Goal: Transaction & Acquisition: Book appointment/travel/reservation

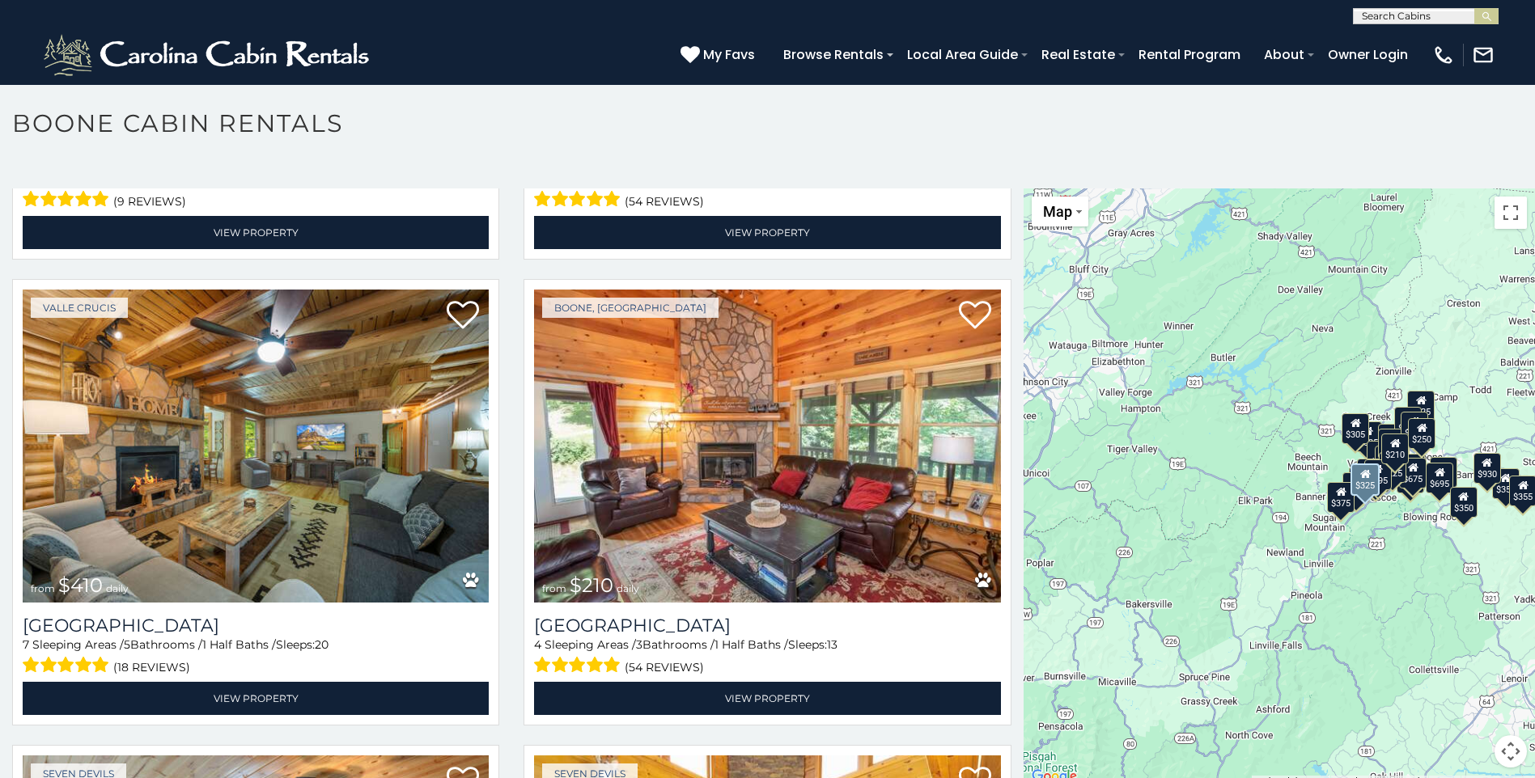
scroll to position [5986, 0]
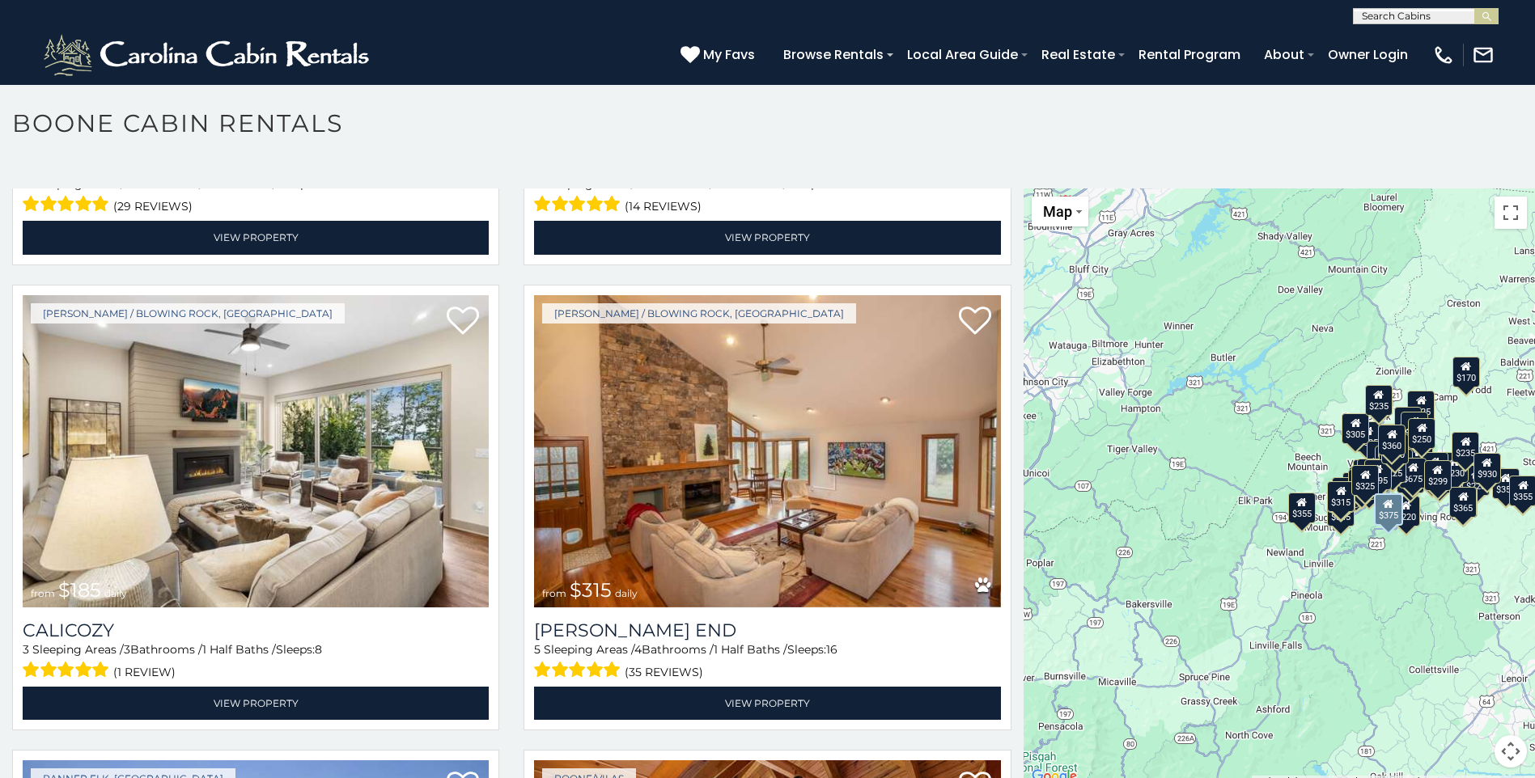
scroll to position [7847, 0]
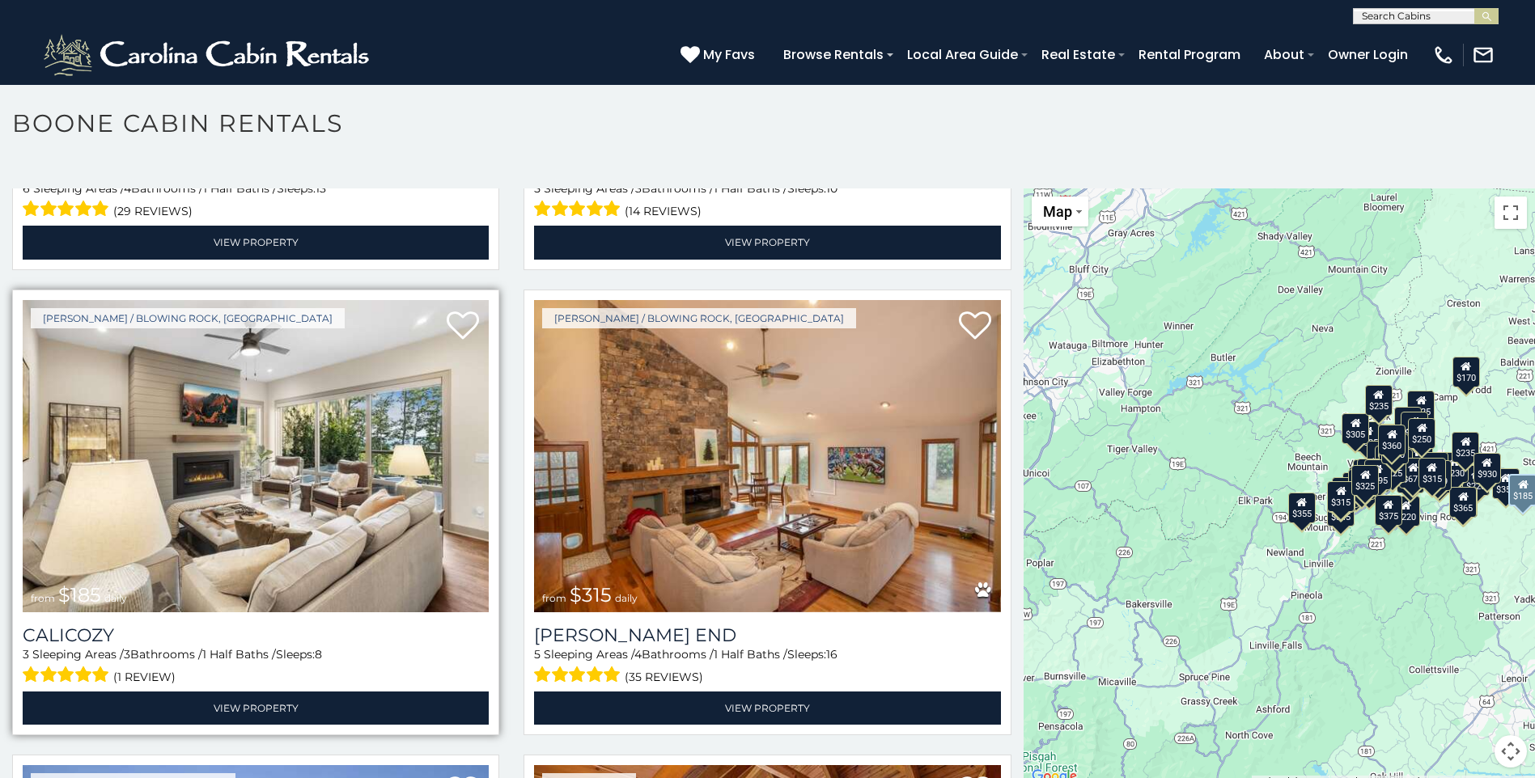
click at [292, 478] on img at bounding box center [256, 456] width 466 height 312
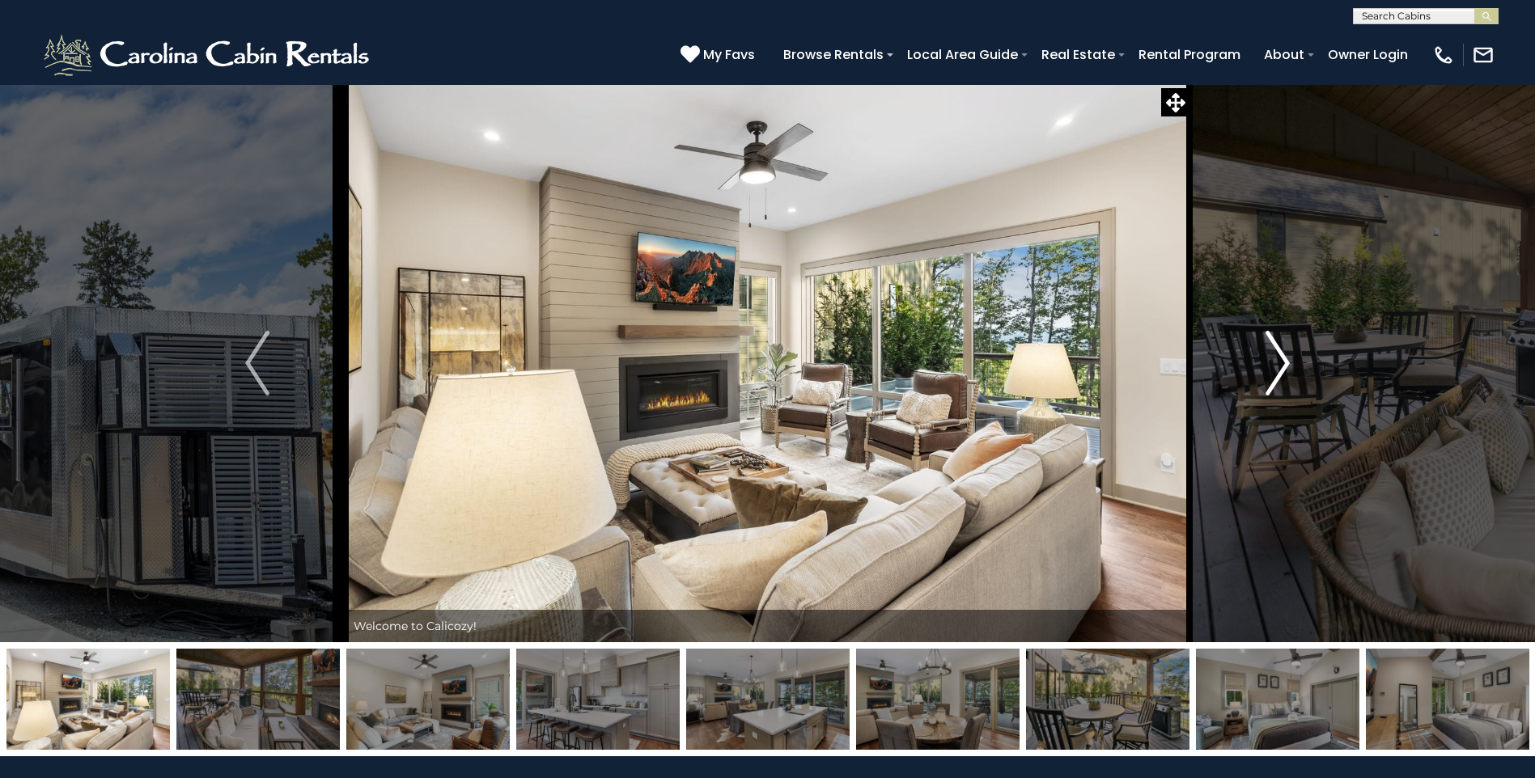
click at [1283, 368] on img "Next" at bounding box center [1277, 363] width 24 height 65
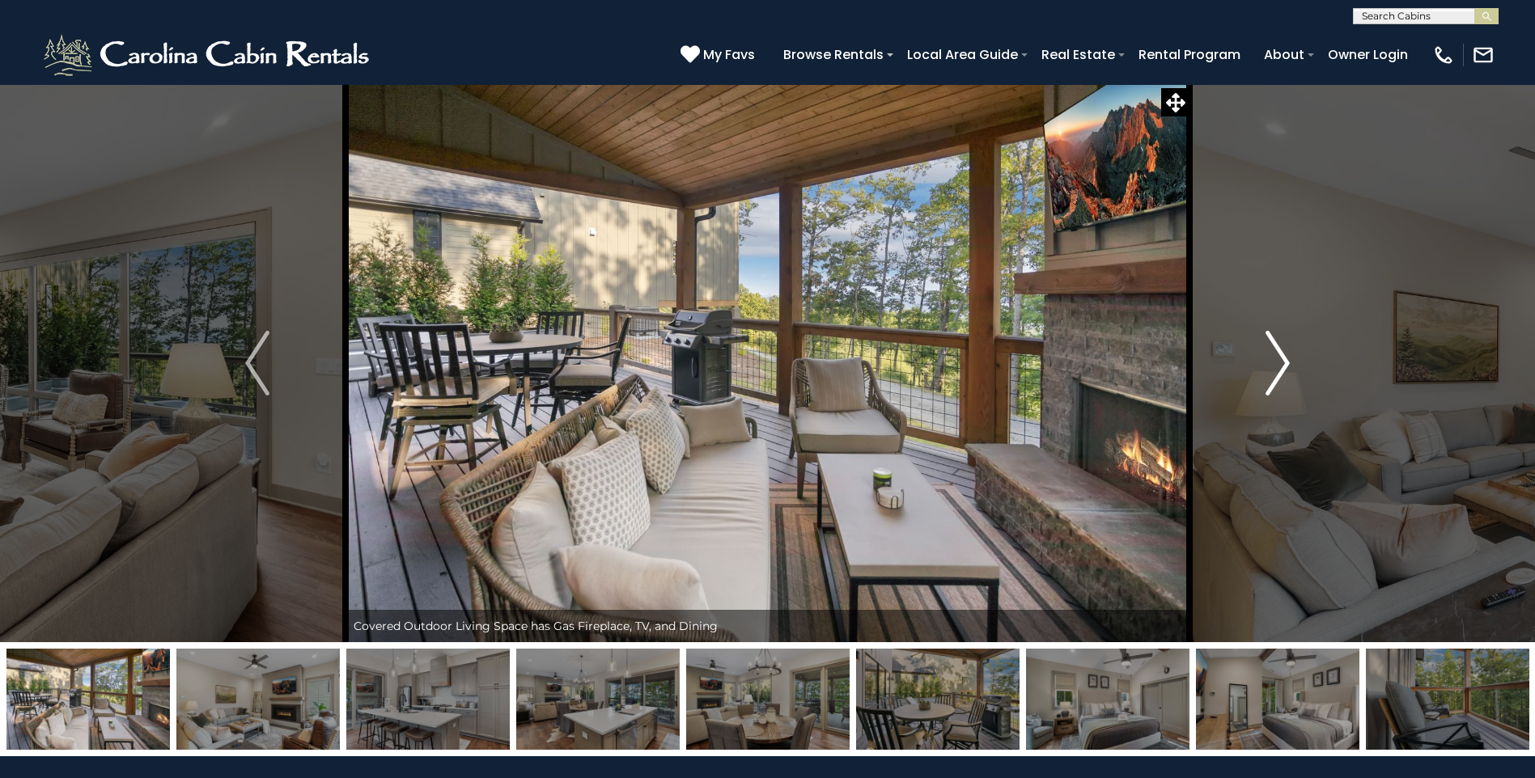
click at [1283, 368] on img "Next" at bounding box center [1277, 363] width 24 height 65
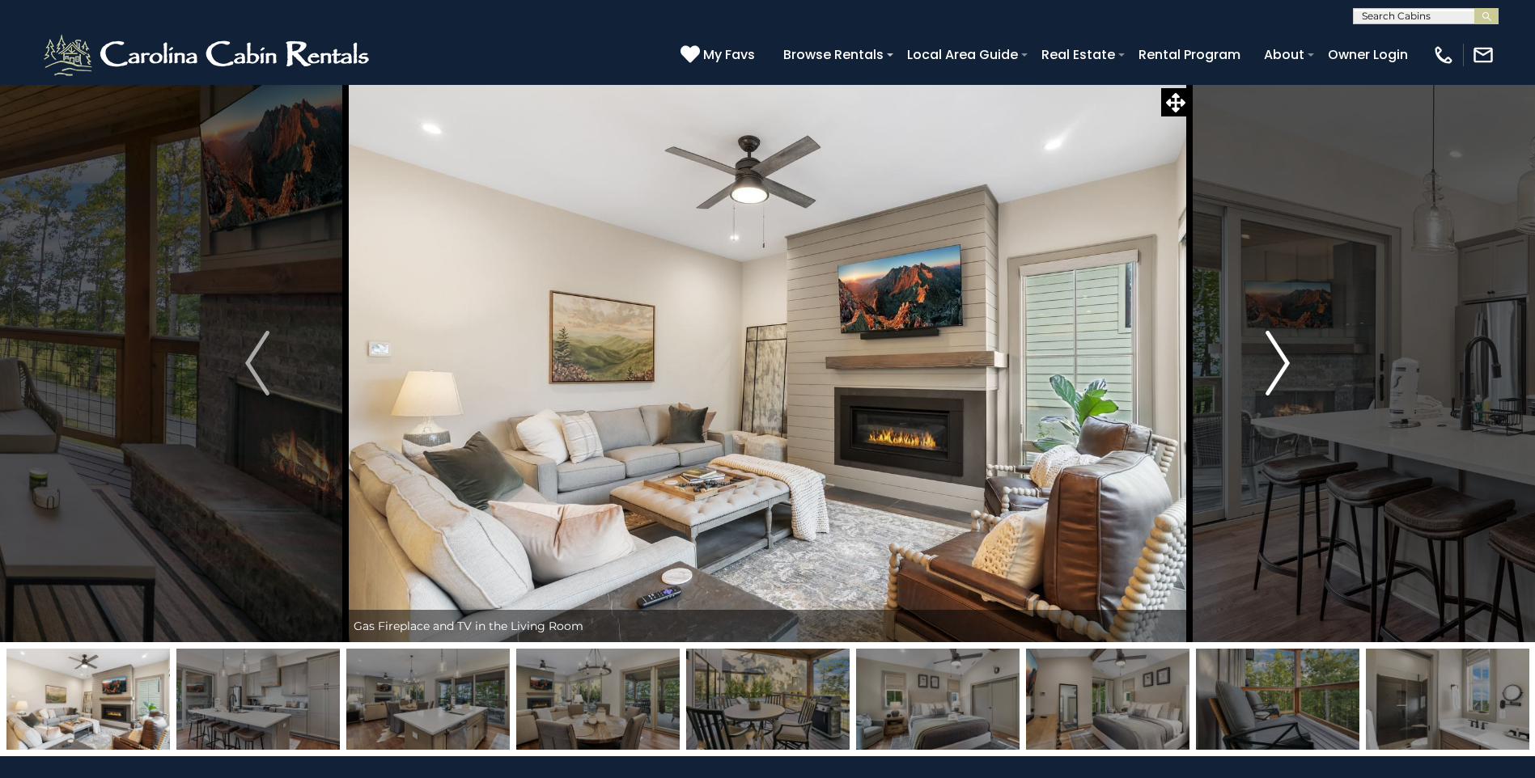
click at [1283, 368] on img "Next" at bounding box center [1277, 363] width 24 height 65
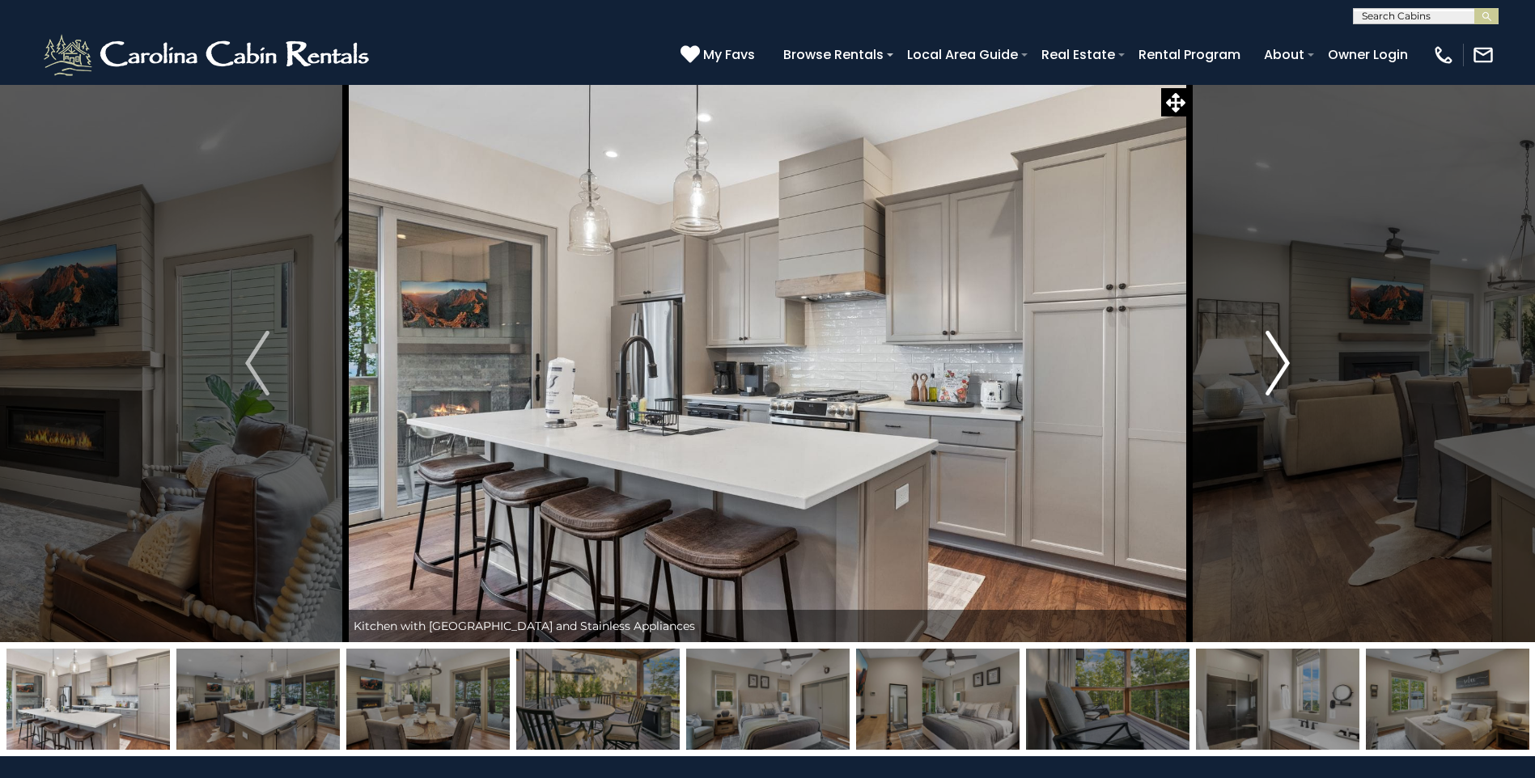
click at [1283, 368] on img "Next" at bounding box center [1277, 363] width 24 height 65
